Goal: Task Accomplishment & Management: Manage account settings

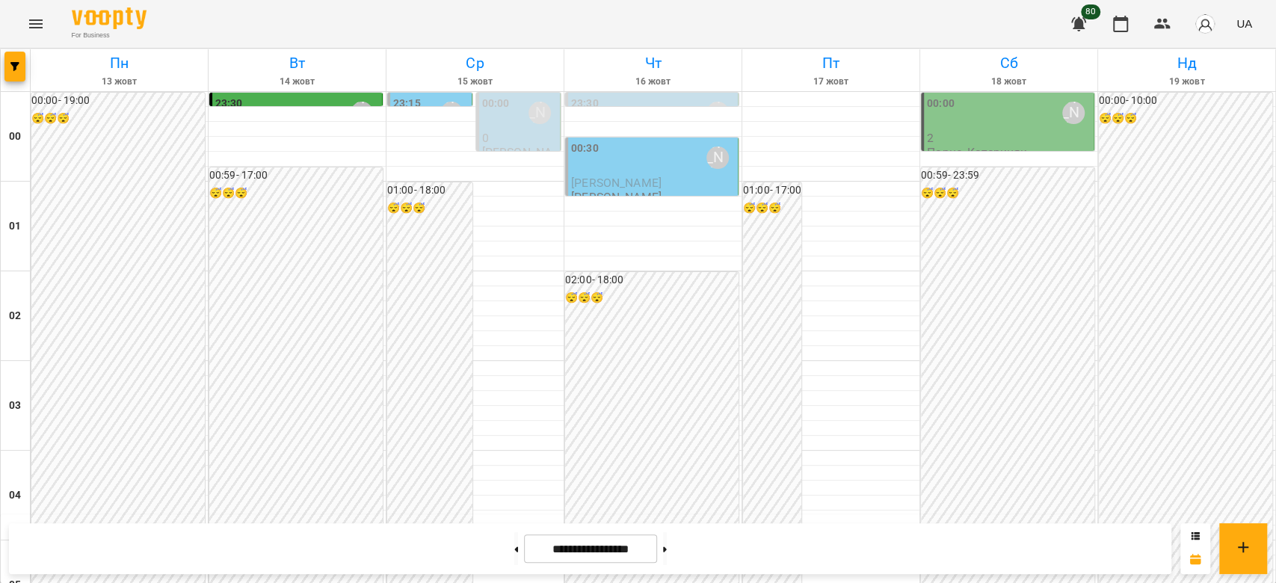
scroll to position [1629, 0]
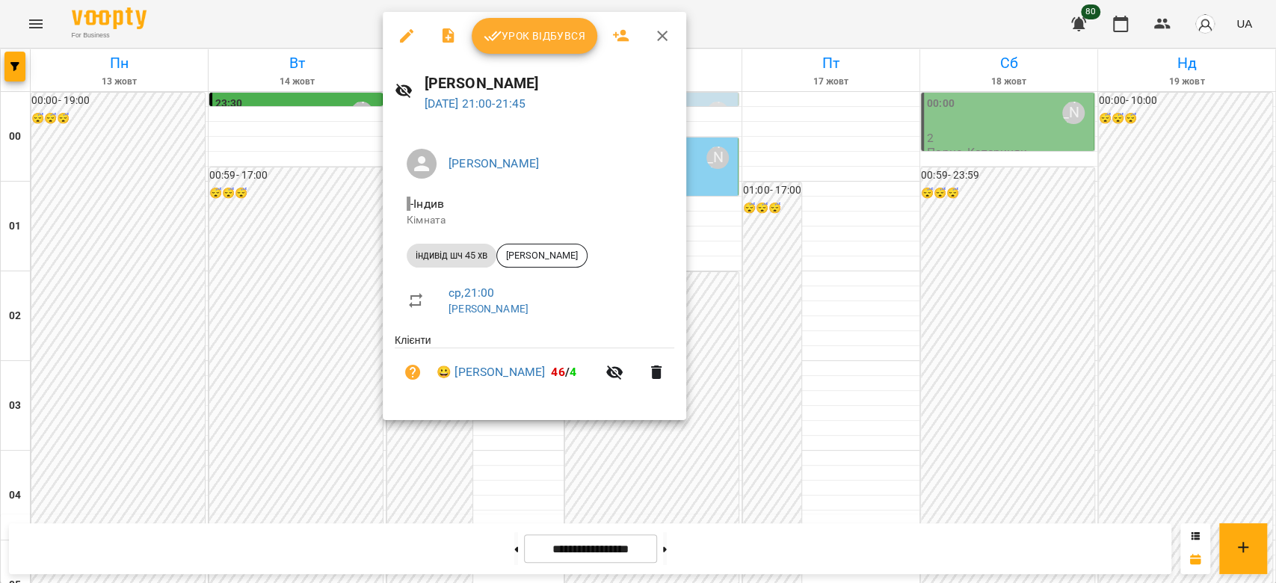
click at [526, 44] on span "Урок відбувся" at bounding box center [535, 36] width 102 height 18
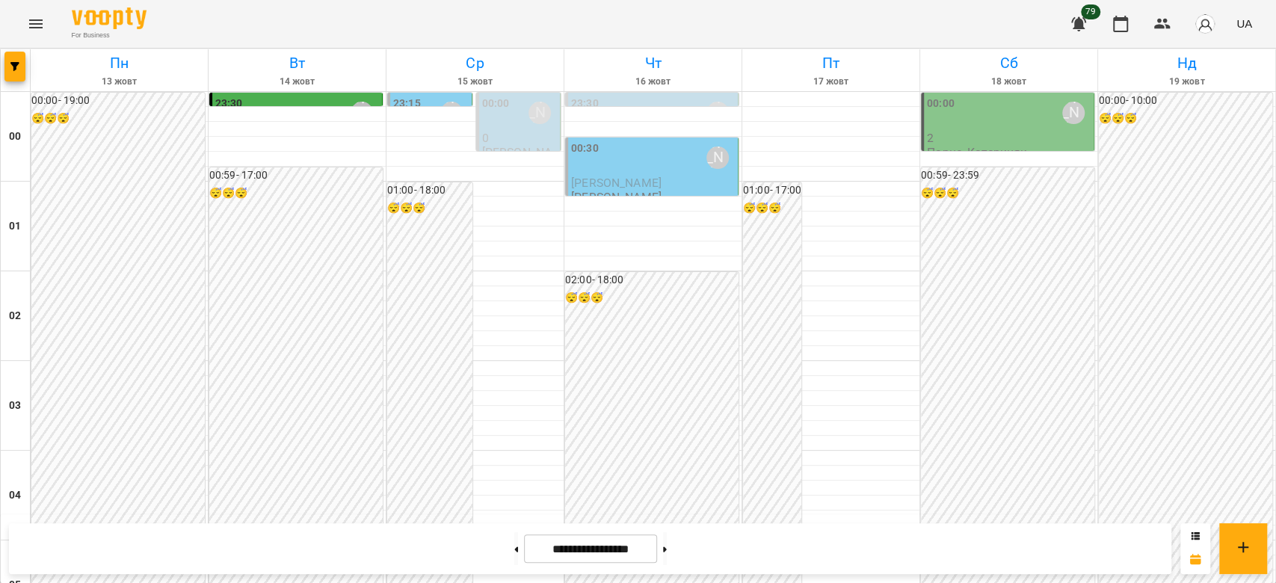
scroll to position [1629, 0]
